Goal: Task Accomplishment & Management: Manage account settings

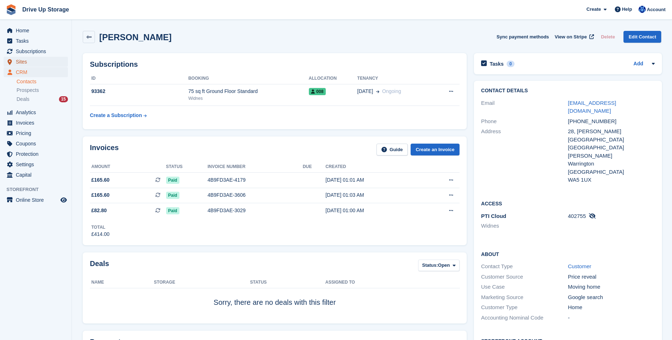
click at [32, 64] on span "Sites" at bounding box center [37, 62] width 43 height 10
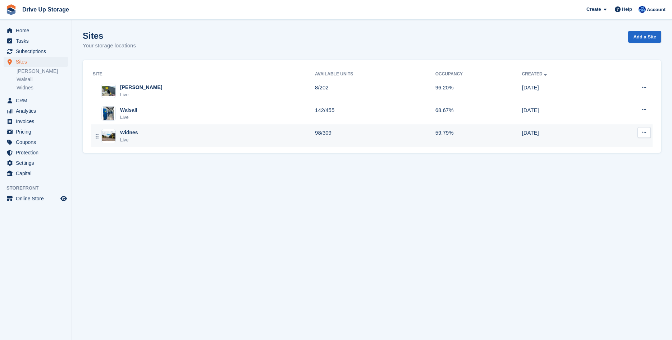
click at [129, 136] on div "Widnes Live" at bounding box center [129, 136] width 18 height 15
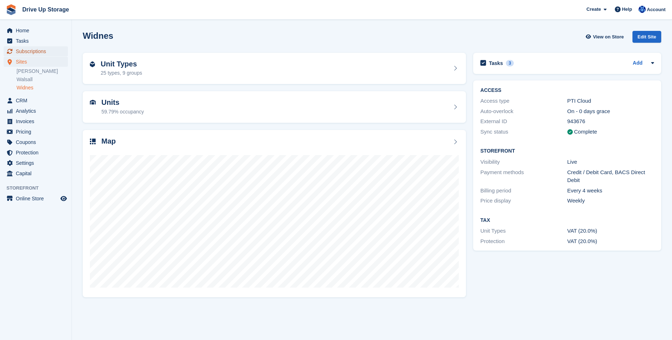
drag, startPoint x: 27, startPoint y: 49, endPoint x: 34, endPoint y: 53, distance: 8.4
click at [27, 49] on span "Subscriptions" at bounding box center [37, 51] width 43 height 10
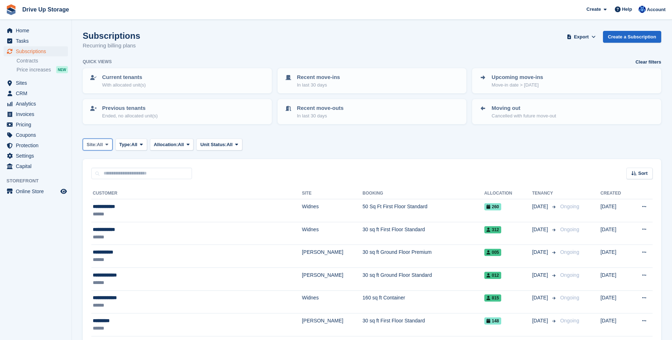
click at [108, 144] on icon at bounding box center [106, 144] width 3 height 5
click at [100, 199] on link "Widnes" at bounding box center [117, 200] width 63 height 13
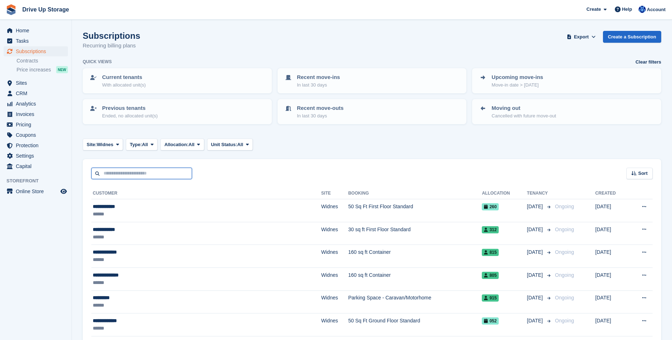
drag, startPoint x: 107, startPoint y: 170, endPoint x: 119, endPoint y: 172, distance: 12.4
click at [107, 169] on input "text" at bounding box center [141, 174] width 101 height 12
type input "**********"
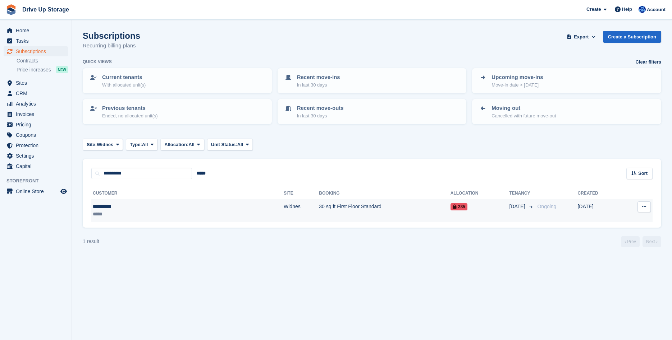
click at [118, 208] on div "**********" at bounding box center [138, 207] width 90 height 8
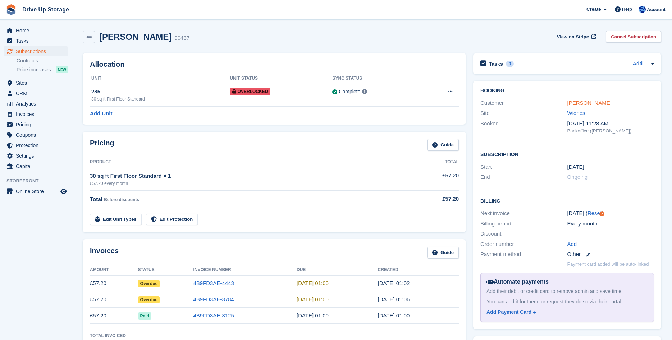
click at [586, 104] on link "[PERSON_NAME]" at bounding box center [589, 103] width 44 height 6
